Goal: Complete application form: Complete application form

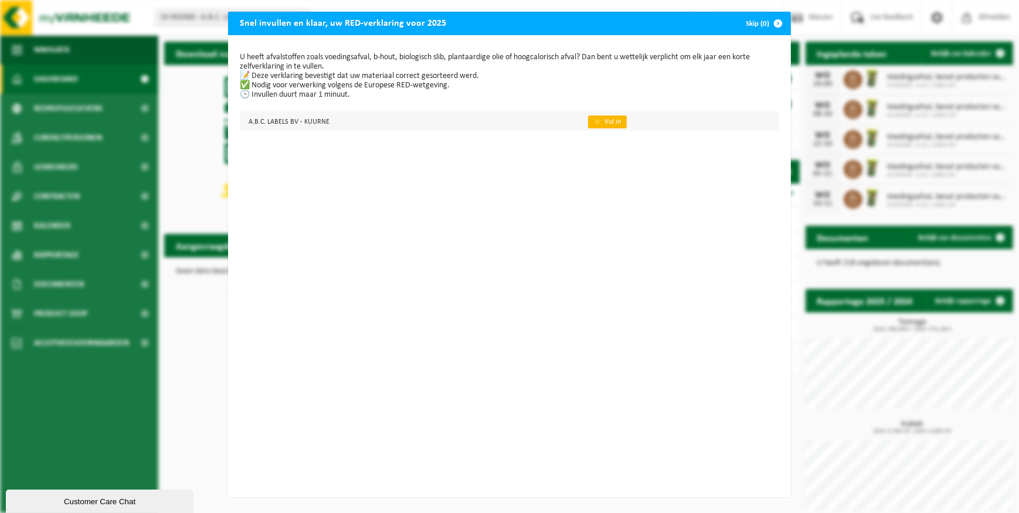
click at [588, 120] on link "👉 Vul in" at bounding box center [607, 121] width 39 height 13
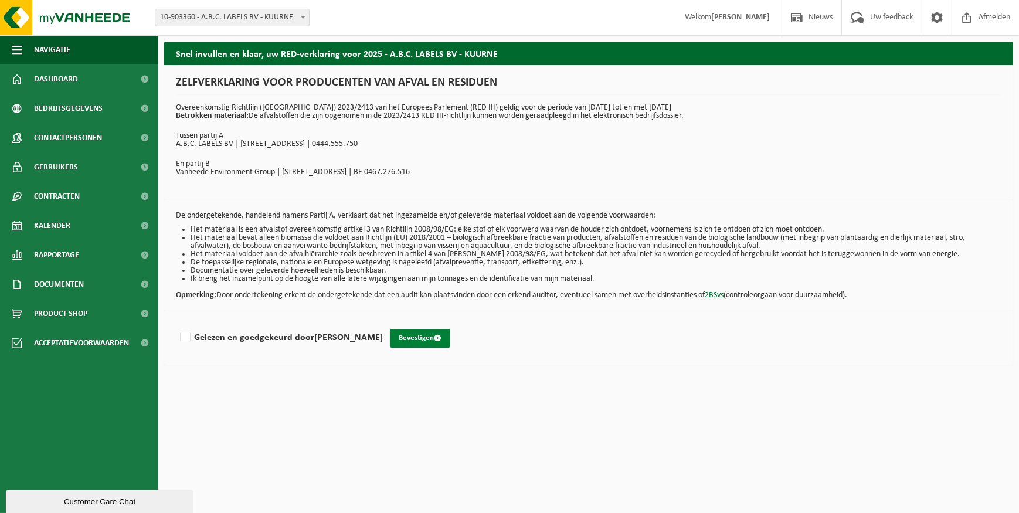
click at [414, 334] on button "Bevestigen" at bounding box center [420, 338] width 60 height 19
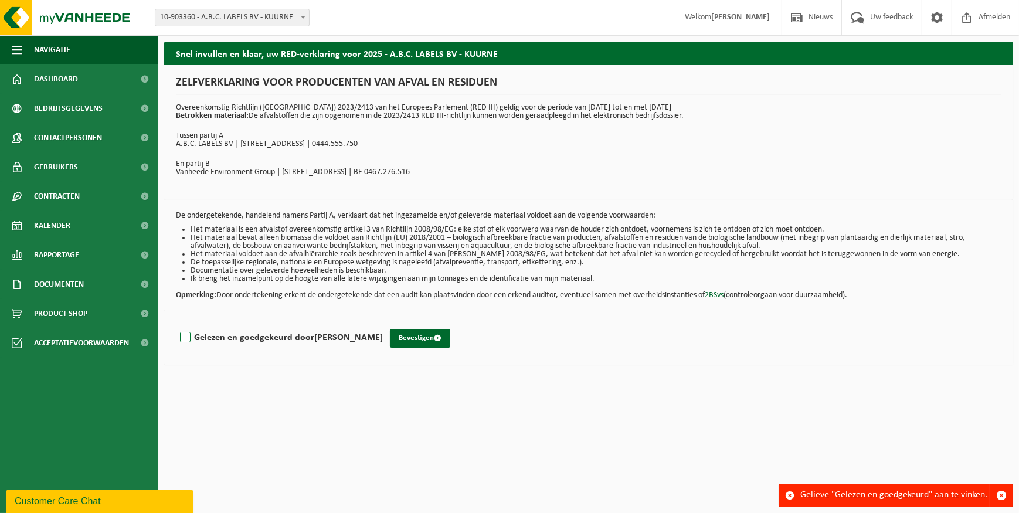
drag, startPoint x: 181, startPoint y: 336, endPoint x: 193, endPoint y: 334, distance: 11.9
click at [183, 335] on label "Gelezen en goedgekeurd door [PERSON_NAME]" at bounding box center [280, 338] width 205 height 18
click at [383, 323] on input "Gelezen en goedgekeurd door [PERSON_NAME]" at bounding box center [383, 322] width 1 height 1
checkbox input "true"
click at [417, 338] on button "Bevestigen" at bounding box center [420, 338] width 60 height 19
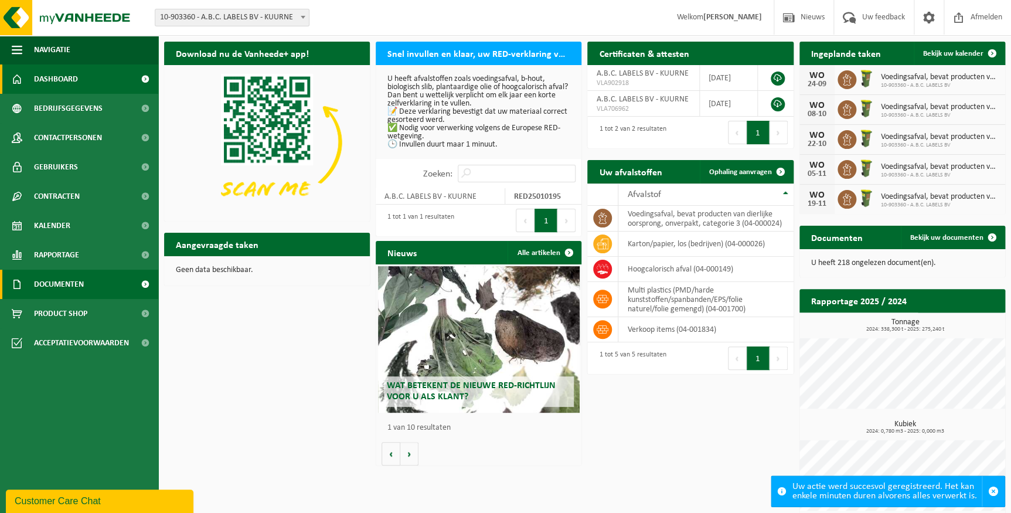
click at [52, 275] on span "Documenten" at bounding box center [59, 284] width 50 height 29
